Goal: Find specific page/section: Find specific page/section

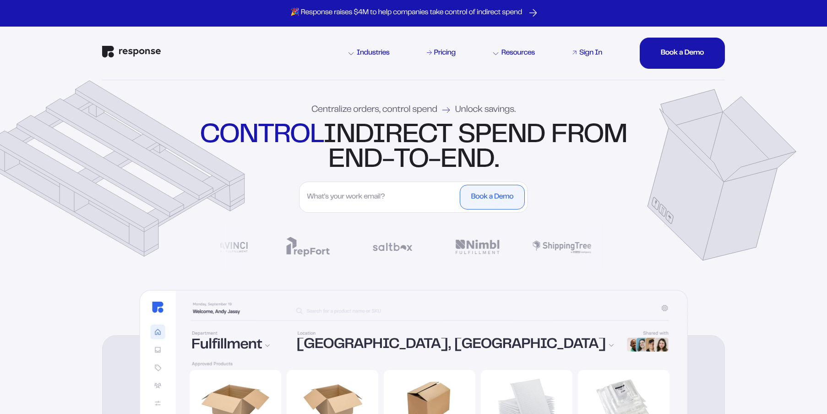
click at [601, 53] on div "Sign In" at bounding box center [590, 52] width 23 height 7
click at [589, 54] on div "Sign In" at bounding box center [590, 52] width 23 height 7
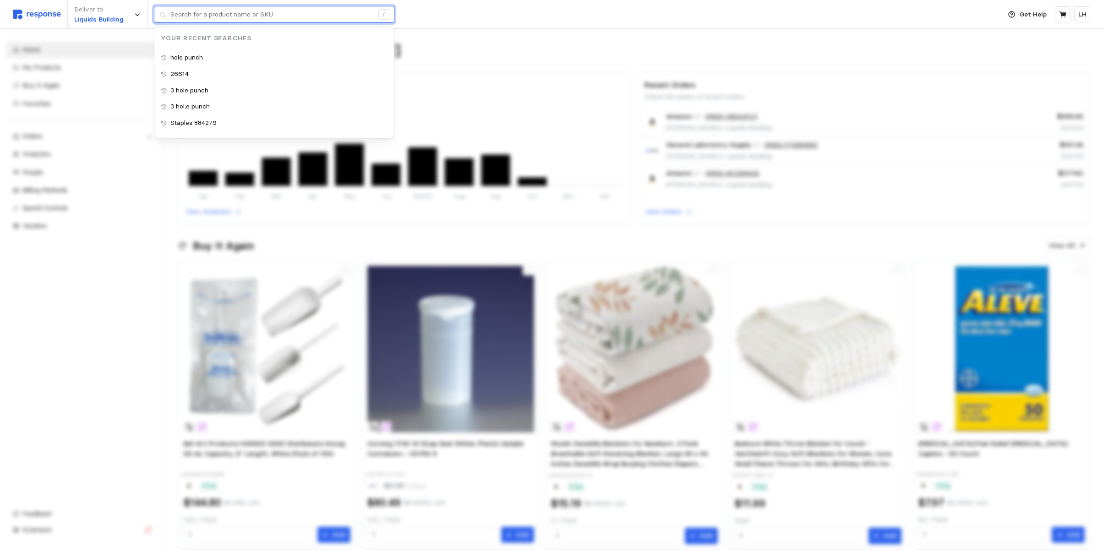
click at [187, 19] on input "text" at bounding box center [271, 14] width 203 height 16
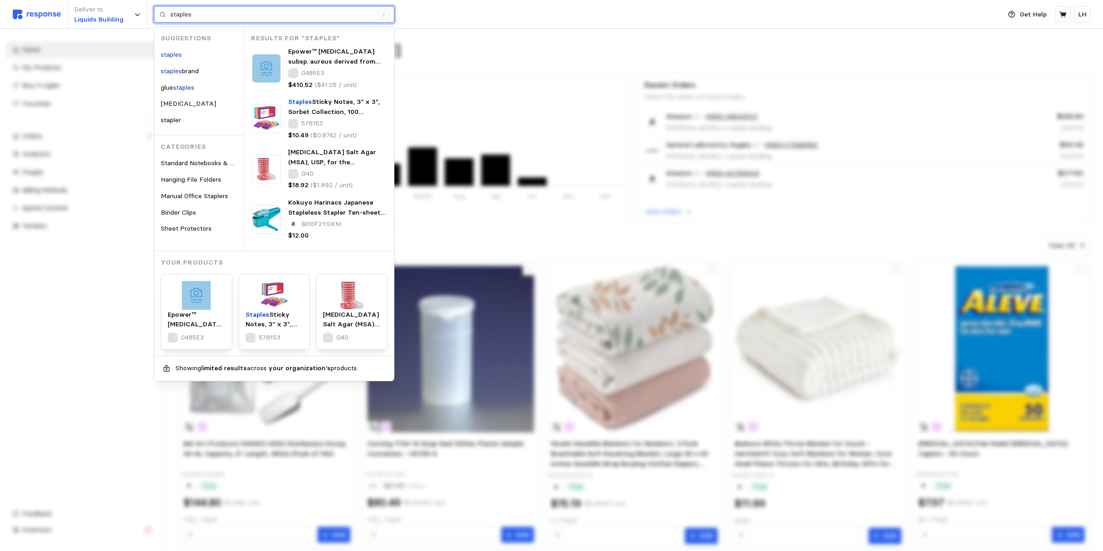
type input "staples"
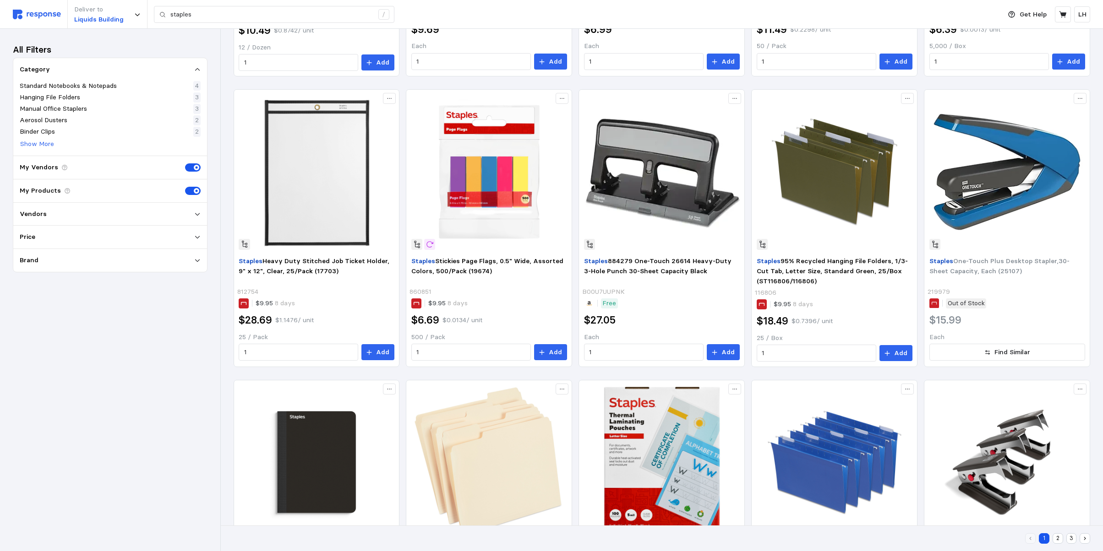
scroll to position [488, 0]
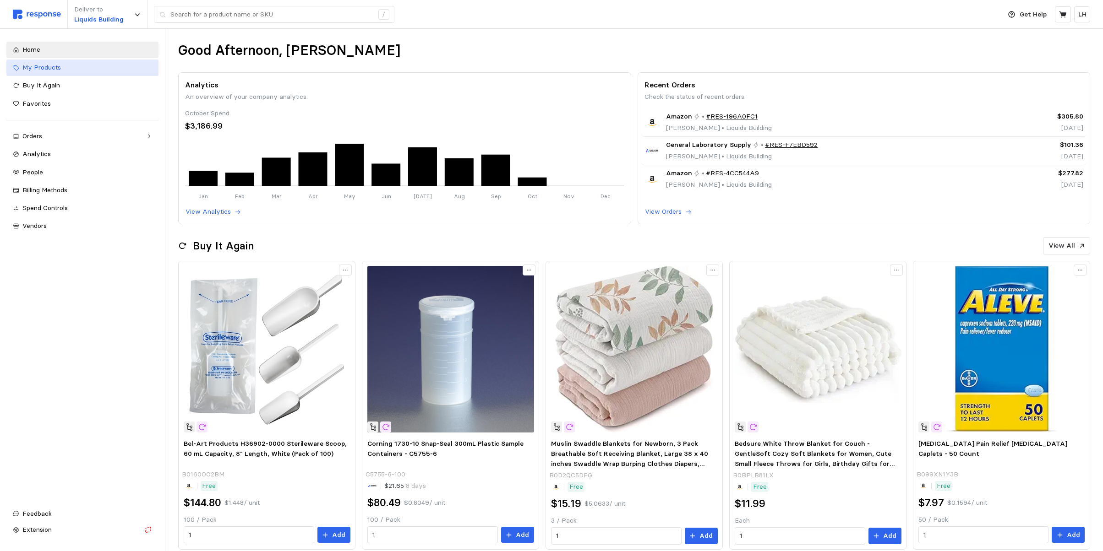
click at [45, 63] on span "My Products" at bounding box center [41, 67] width 38 height 8
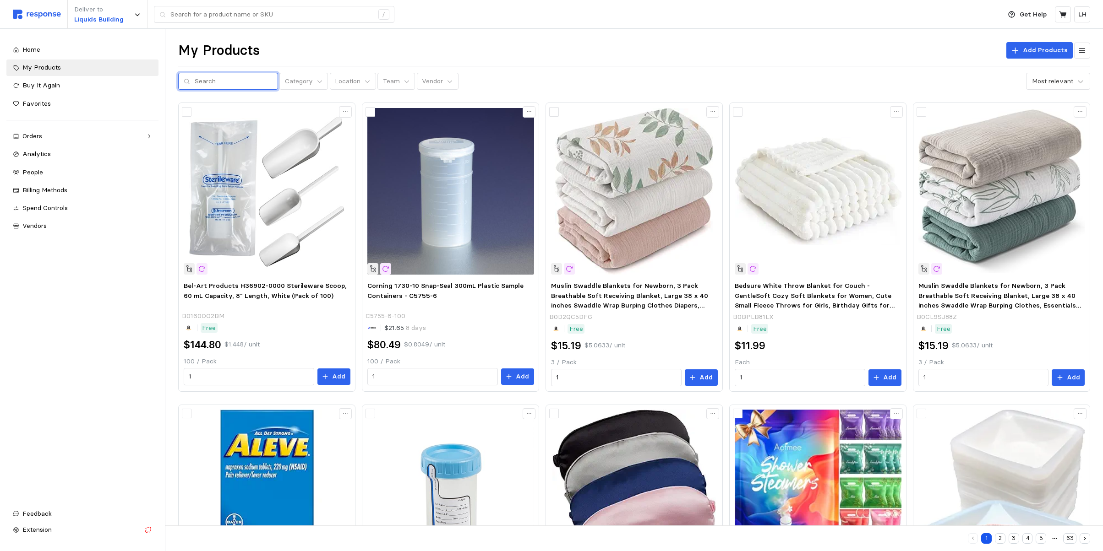
click at [220, 79] on input "text" at bounding box center [234, 81] width 78 height 16
type input "maitys"
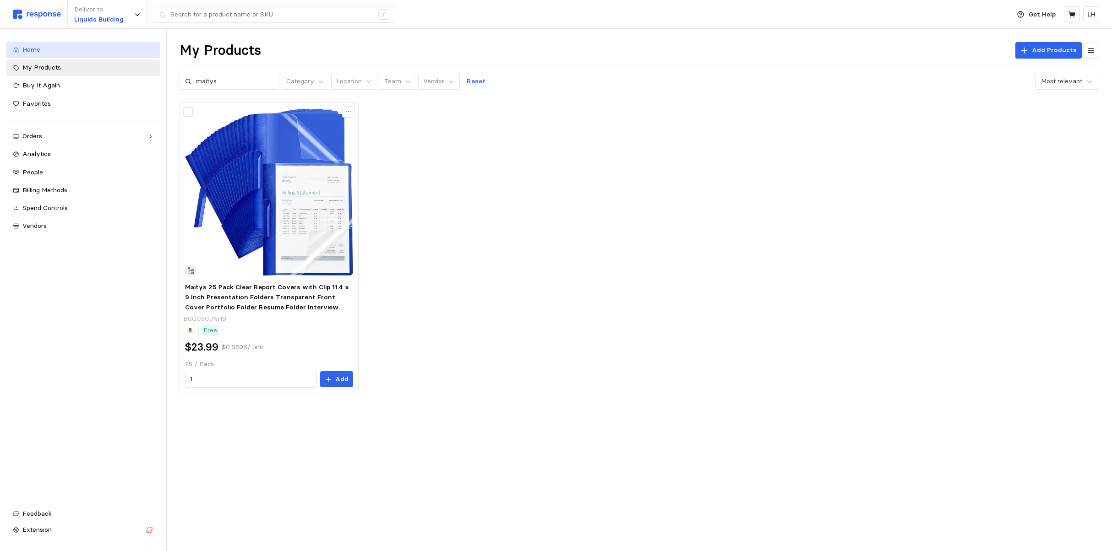
click at [27, 49] on span "Home" at bounding box center [31, 49] width 18 height 8
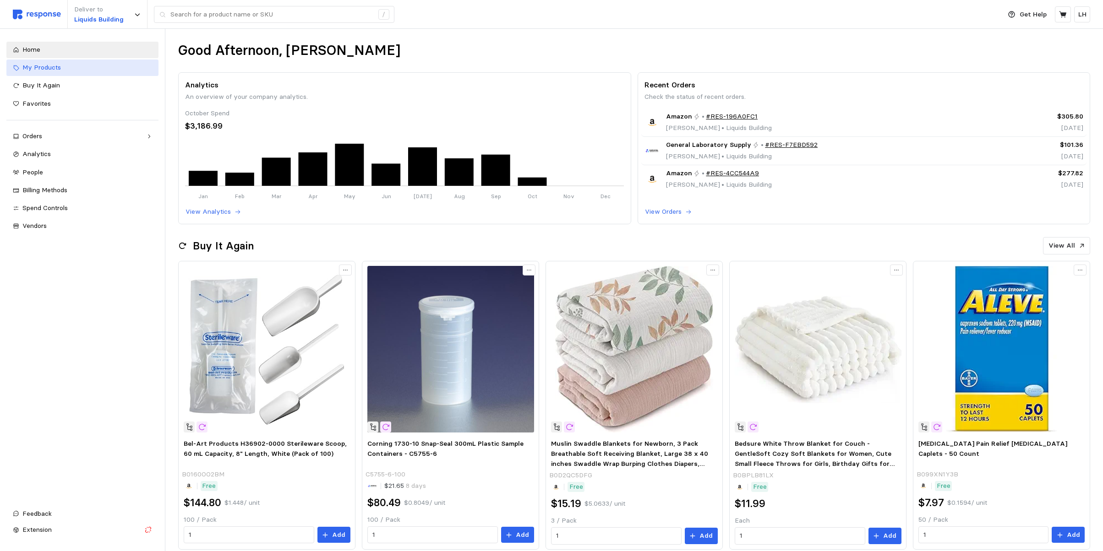
click at [32, 65] on span "My Products" at bounding box center [41, 67] width 38 height 8
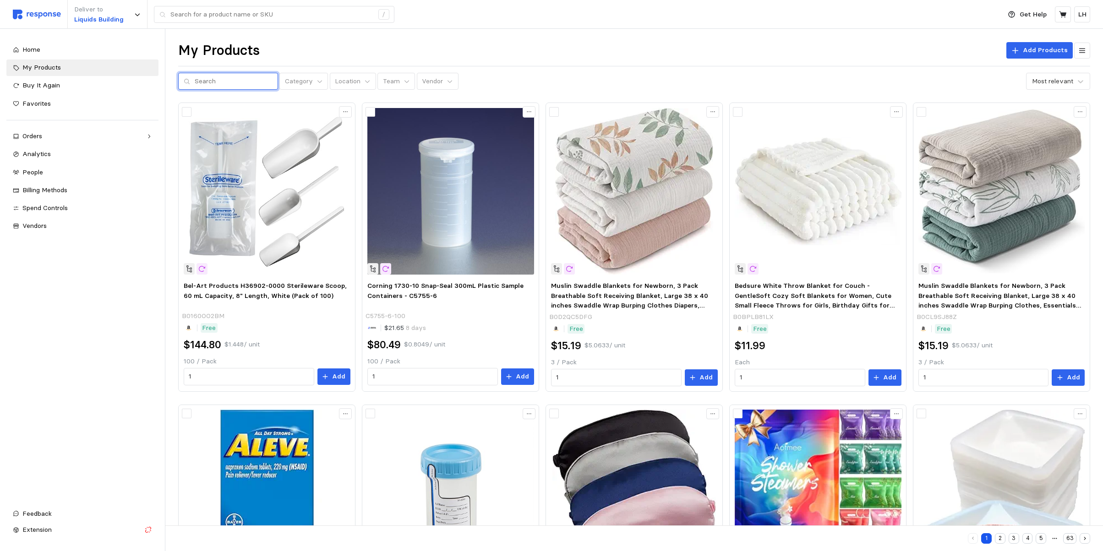
click at [204, 86] on input "text" at bounding box center [234, 81] width 78 height 16
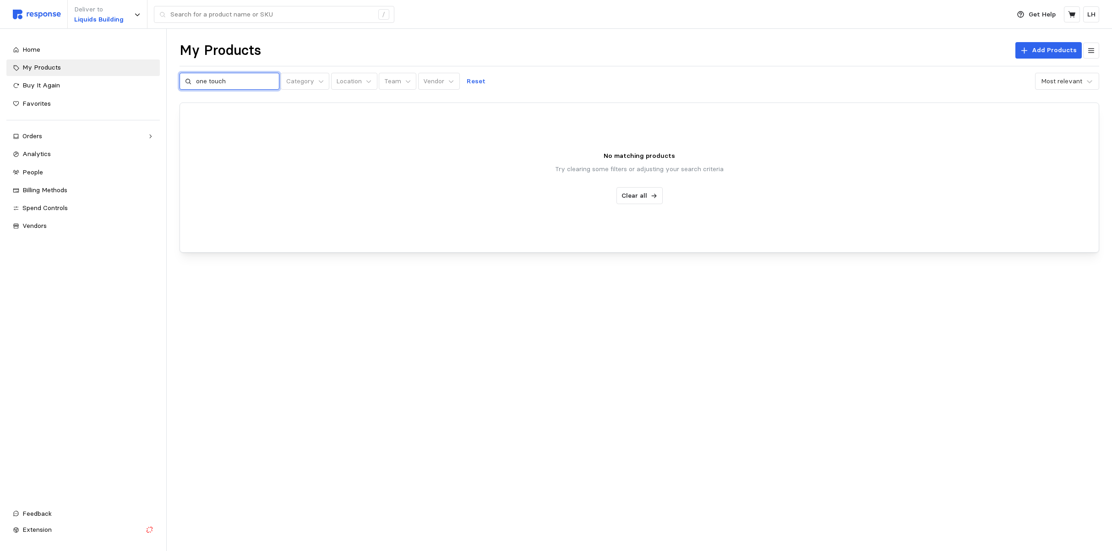
click at [211, 81] on input "one touch" at bounding box center [235, 81] width 78 height 16
type input "one-touch"
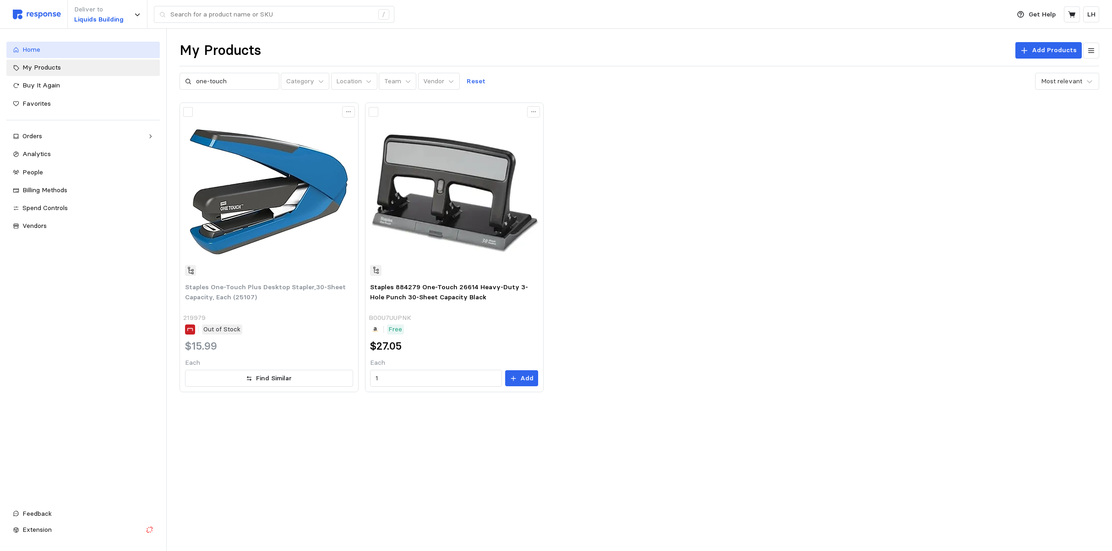
click at [31, 48] on span "Home" at bounding box center [31, 49] width 18 height 8
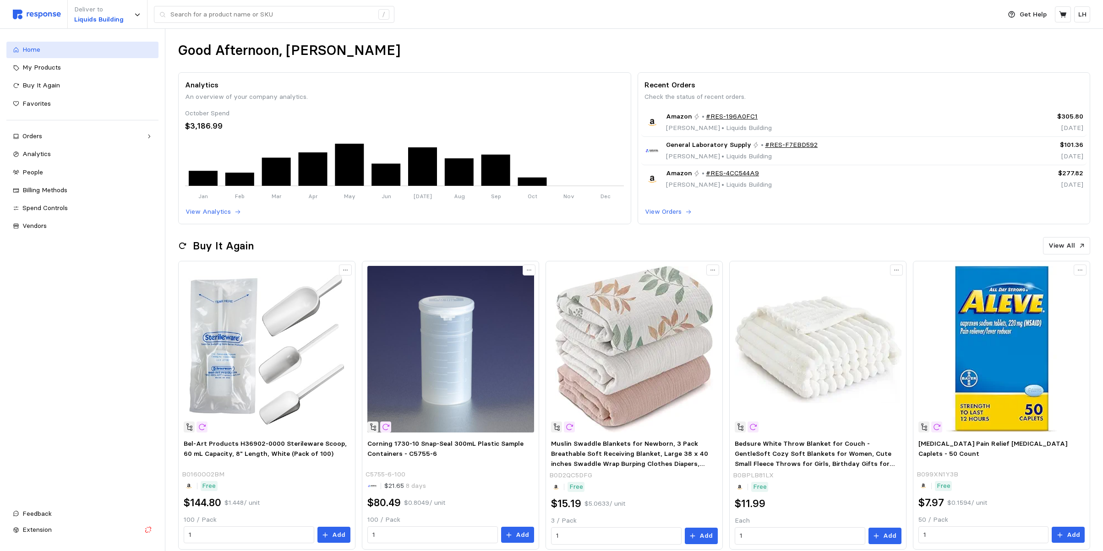
click at [39, 47] on span "Home" at bounding box center [31, 49] width 18 height 8
click at [39, 50] on span "Home" at bounding box center [31, 49] width 18 height 8
